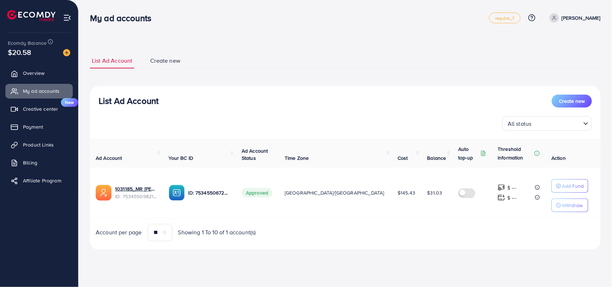
click at [547, 124] on input "Search for option" at bounding box center [556, 123] width 47 height 11
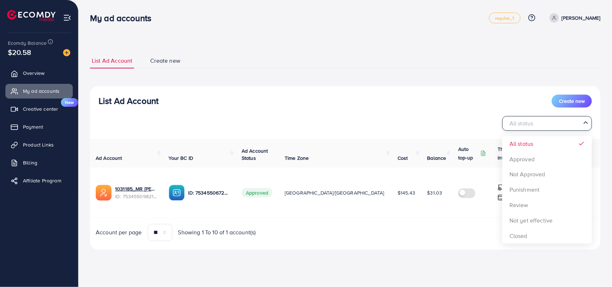
click at [550, 128] on input "Search for option" at bounding box center [542, 123] width 75 height 11
click at [556, 18] on icon at bounding box center [553, 17] width 5 height 5
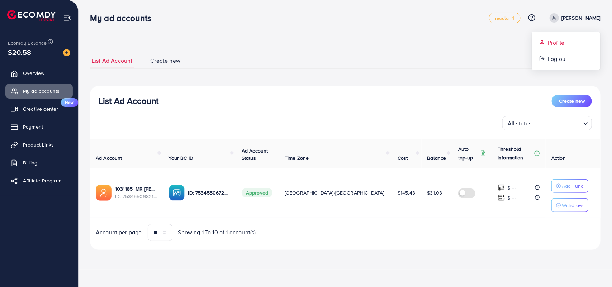
click at [555, 43] on span "Profile" at bounding box center [555, 42] width 16 height 9
select select "********"
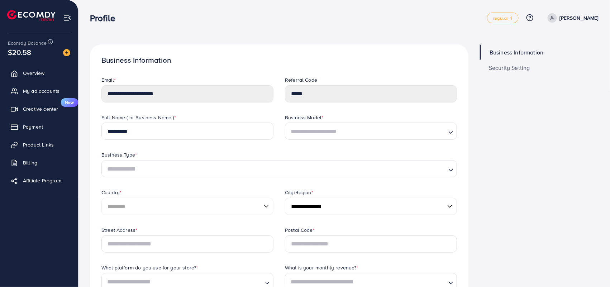
click at [349, 136] on input "Search for option" at bounding box center [366, 131] width 157 height 11
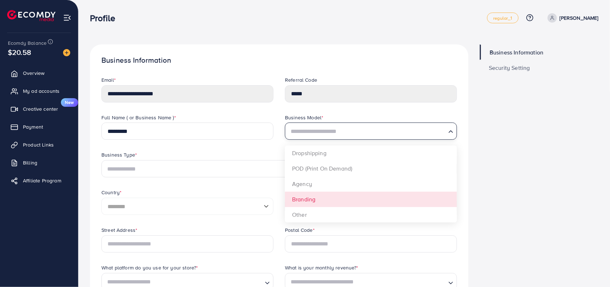
click at [501, 67] on span "Security Setting" at bounding box center [509, 68] width 41 height 6
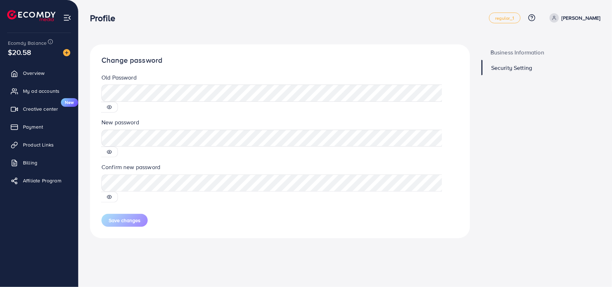
click at [112, 106] on icon at bounding box center [109, 107] width 5 height 3
click at [112, 105] on icon at bounding box center [109, 107] width 5 height 5
click at [37, 126] on span "Payment" at bounding box center [35, 126] width 20 height 7
